Goal: Entertainment & Leisure: Consume media (video, audio)

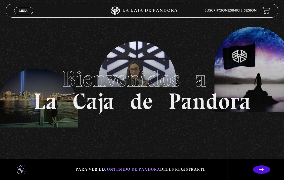
click at [18, 7] on link "Menu Cerrar" at bounding box center [23, 10] width 19 height 7
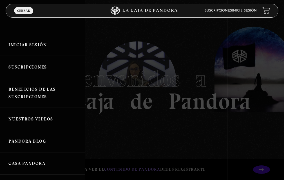
click at [24, 49] on link "Iniciar Sesión" at bounding box center [42, 45] width 85 height 22
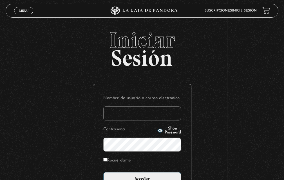
scroll to position [37, 0]
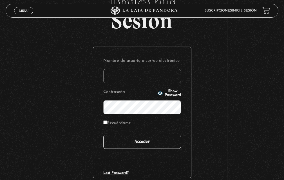
type input "[EMAIL_ADDRESS][DOMAIN_NAME]"
click at [127, 138] on input "Acceder" at bounding box center [142, 142] width 78 height 14
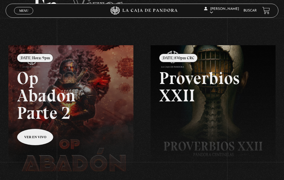
scroll to position [19, 0]
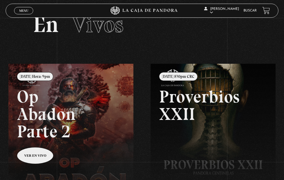
click at [21, 10] on span "Menu" at bounding box center [23, 10] width 9 height 3
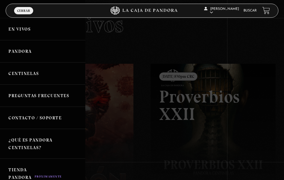
click at [22, 53] on link "Pandora" at bounding box center [42, 51] width 85 height 22
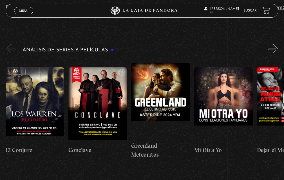
scroll to position [891, 0]
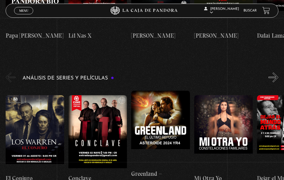
click at [277, 73] on button "»" at bounding box center [273, 78] width 10 height 10
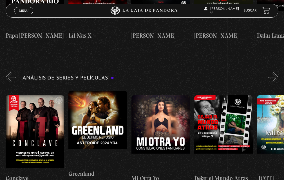
click at [278, 73] on button "»" at bounding box center [273, 78] width 10 height 10
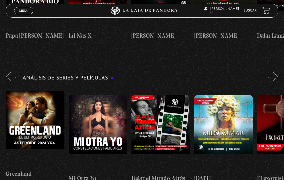
click at [278, 73] on button "»" at bounding box center [273, 78] width 10 height 10
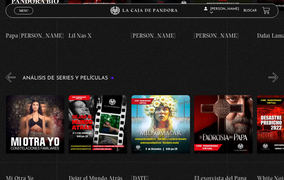
click at [278, 73] on button "»" at bounding box center [273, 78] width 10 height 10
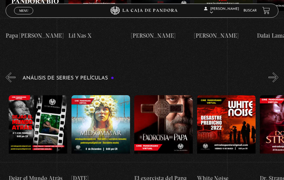
scroll to position [0, 251]
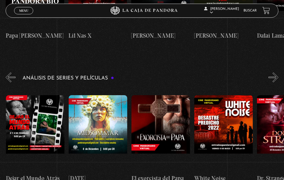
click at [277, 73] on button "»" at bounding box center [273, 78] width 10 height 10
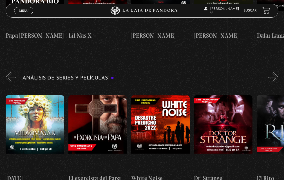
click at [277, 73] on button "»" at bounding box center [273, 78] width 10 height 10
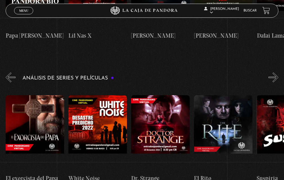
click at [277, 73] on button "»" at bounding box center [273, 78] width 10 height 10
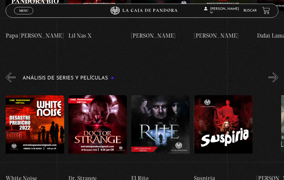
click at [277, 73] on button "»" at bounding box center [273, 78] width 10 height 10
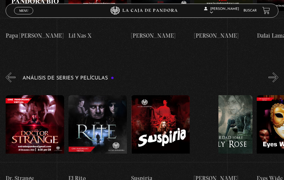
click at [277, 73] on button "»" at bounding box center [273, 78] width 10 height 10
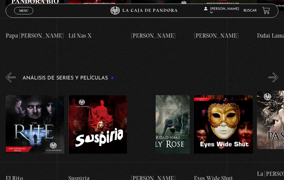
click at [277, 73] on button "»" at bounding box center [273, 78] width 10 height 10
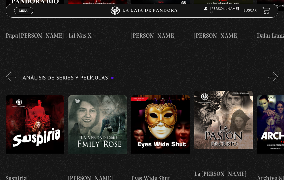
click at [277, 73] on button "»" at bounding box center [273, 78] width 10 height 10
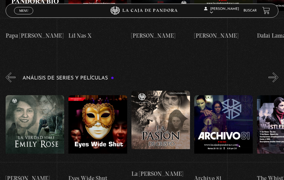
click at [277, 73] on button "»" at bounding box center [273, 78] width 10 height 10
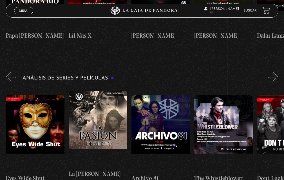
scroll to position [0, 753]
click at [278, 73] on button "»" at bounding box center [273, 78] width 10 height 10
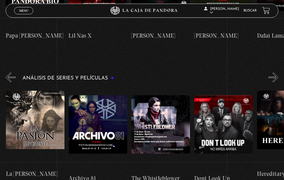
click at [278, 73] on button "»" at bounding box center [273, 78] width 10 height 10
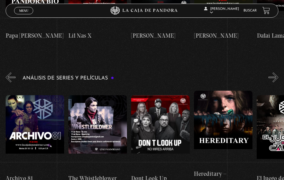
click at [278, 73] on button "»" at bounding box center [273, 78] width 10 height 10
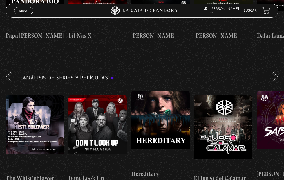
click at [277, 73] on button "»" at bounding box center [273, 78] width 10 height 10
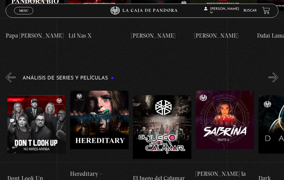
scroll to position [0, 1004]
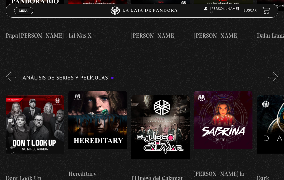
click at [277, 73] on button "»" at bounding box center [273, 78] width 10 height 10
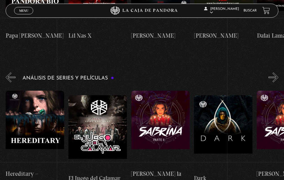
click at [277, 73] on button "»" at bounding box center [273, 78] width 10 height 10
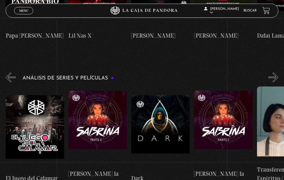
scroll to position [0, 1130]
click at [277, 73] on button "»" at bounding box center [273, 78] width 10 height 10
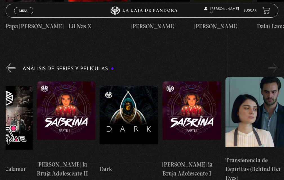
scroll to position [910, 0]
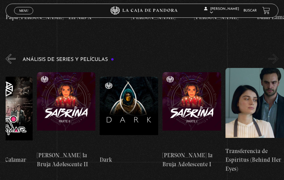
click at [260, 95] on figure at bounding box center [254, 106] width 59 height 76
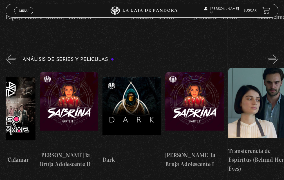
click at [234, 147] on h4 "Transferencia de Espíritus (Behind Her Eyes)" at bounding box center [257, 160] width 59 height 27
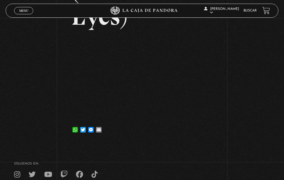
scroll to position [103, 0]
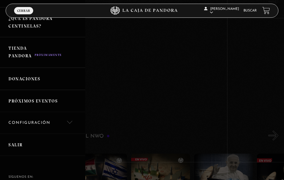
scroll to position [160, 0]
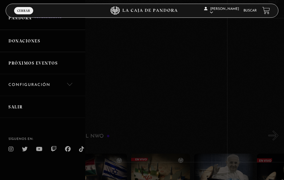
click at [30, 105] on link "Salir" at bounding box center [42, 107] width 85 height 22
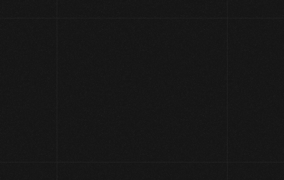
scroll to position [197, 0]
